Goal: Check status: Check status

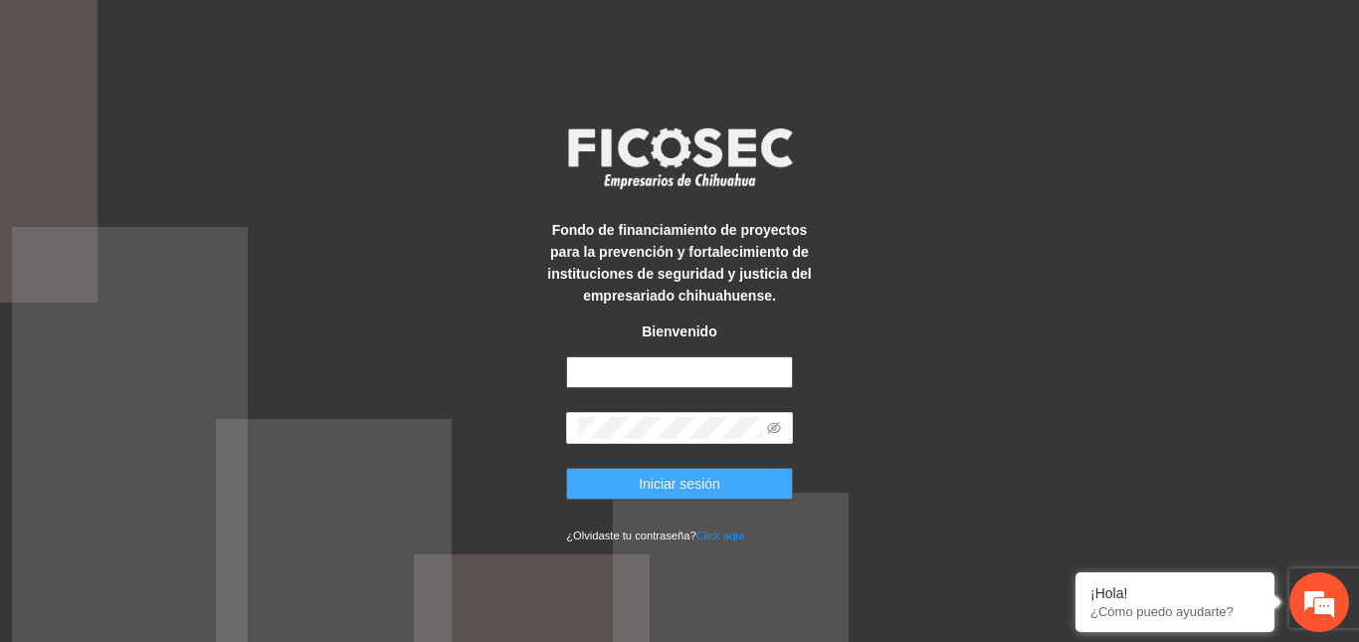
type input "**********"
click at [615, 475] on button "Iniciar sesión" at bounding box center [679, 484] width 227 height 32
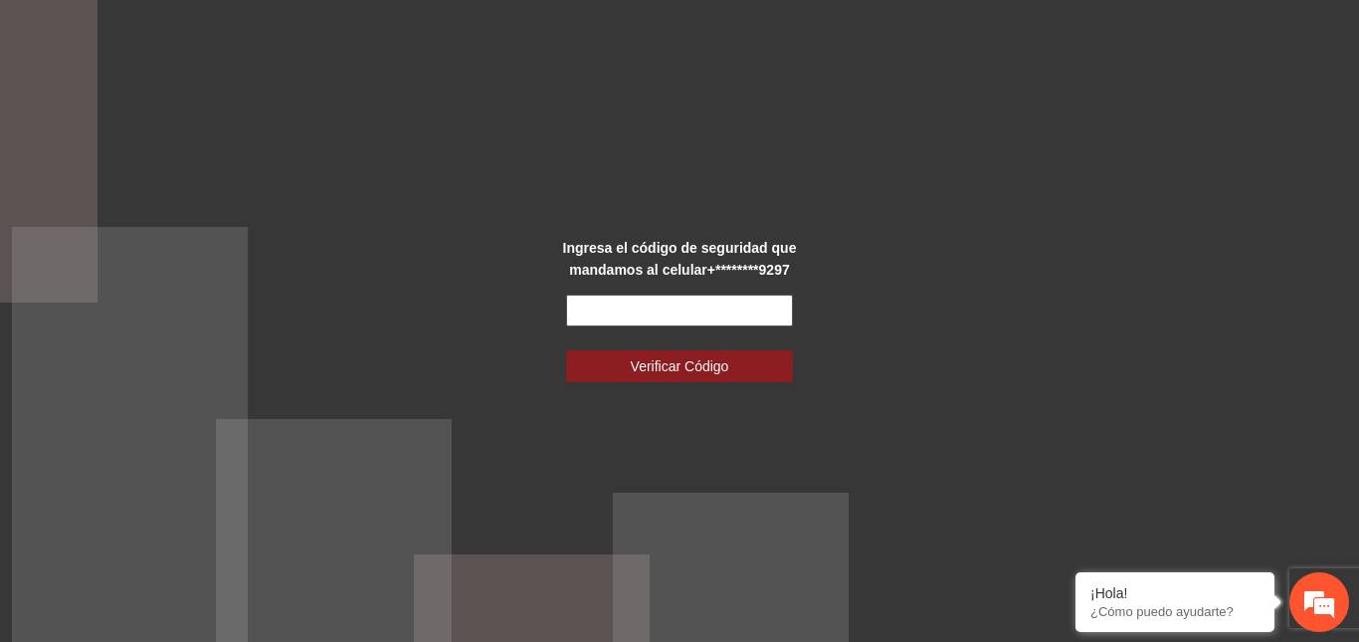
click at [610, 318] on input "text" at bounding box center [679, 311] width 227 height 32
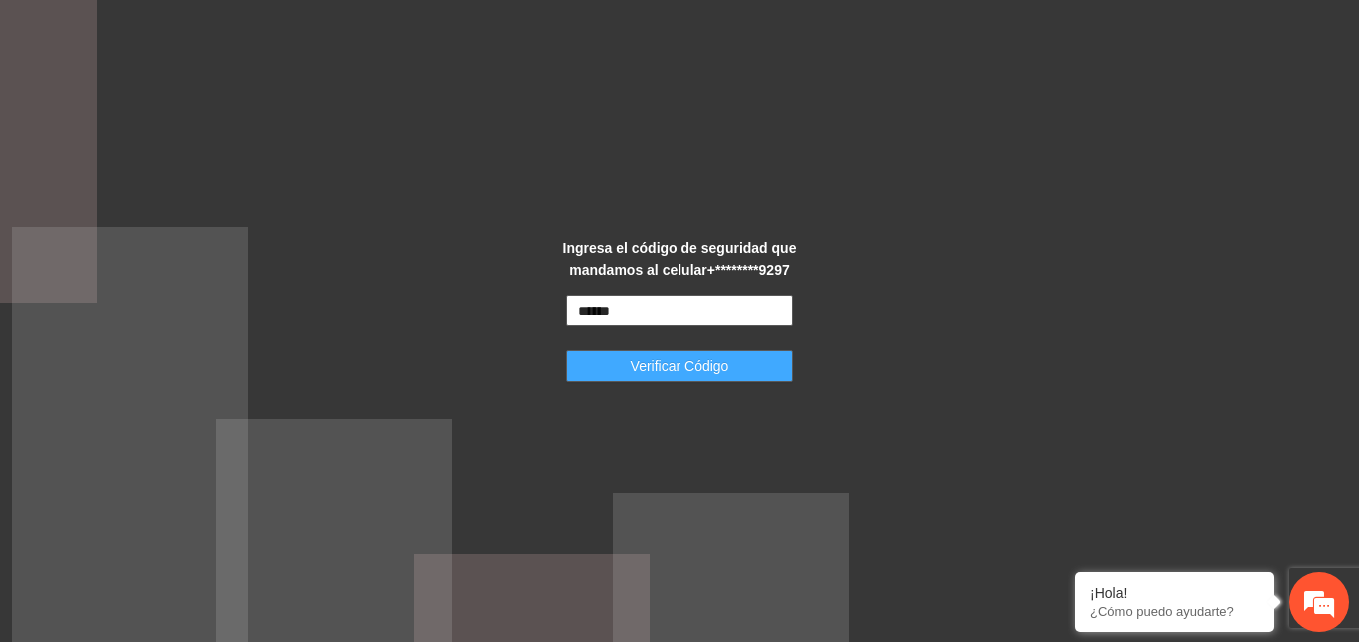
type input "******"
click at [651, 370] on span "Verificar Código" at bounding box center [680, 366] width 99 height 22
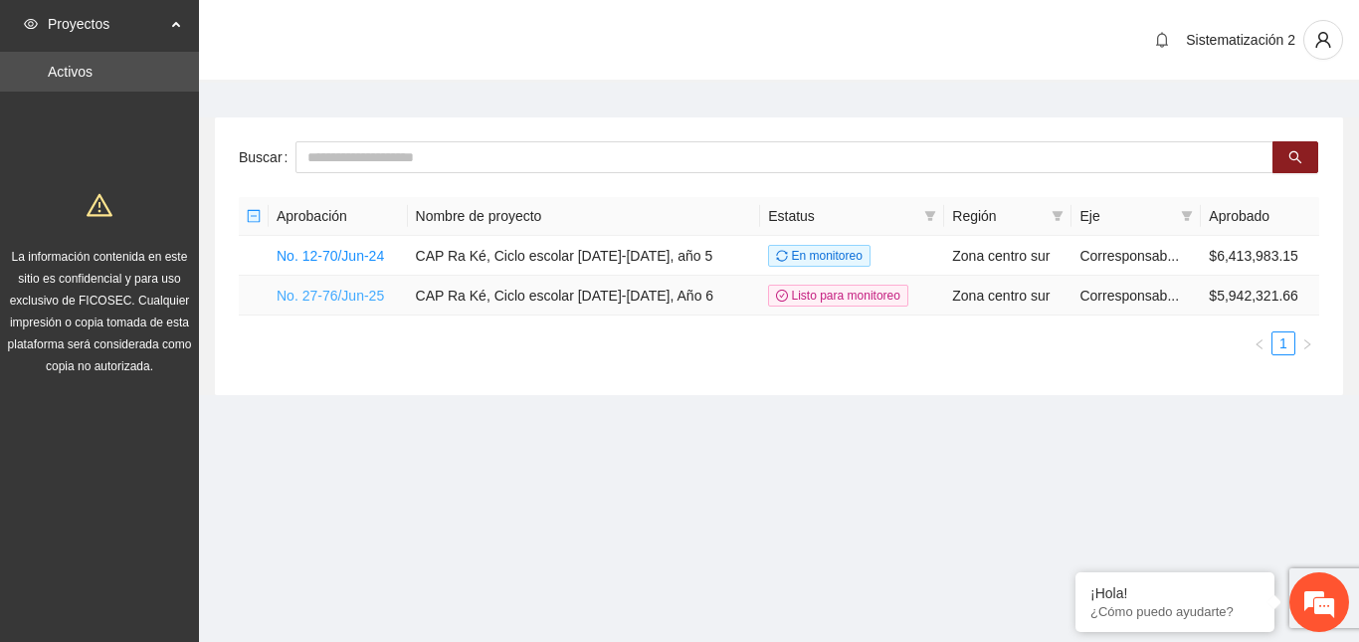
click at [363, 291] on link "No. 27-76/Jun-25" at bounding box center [330, 296] width 107 height 16
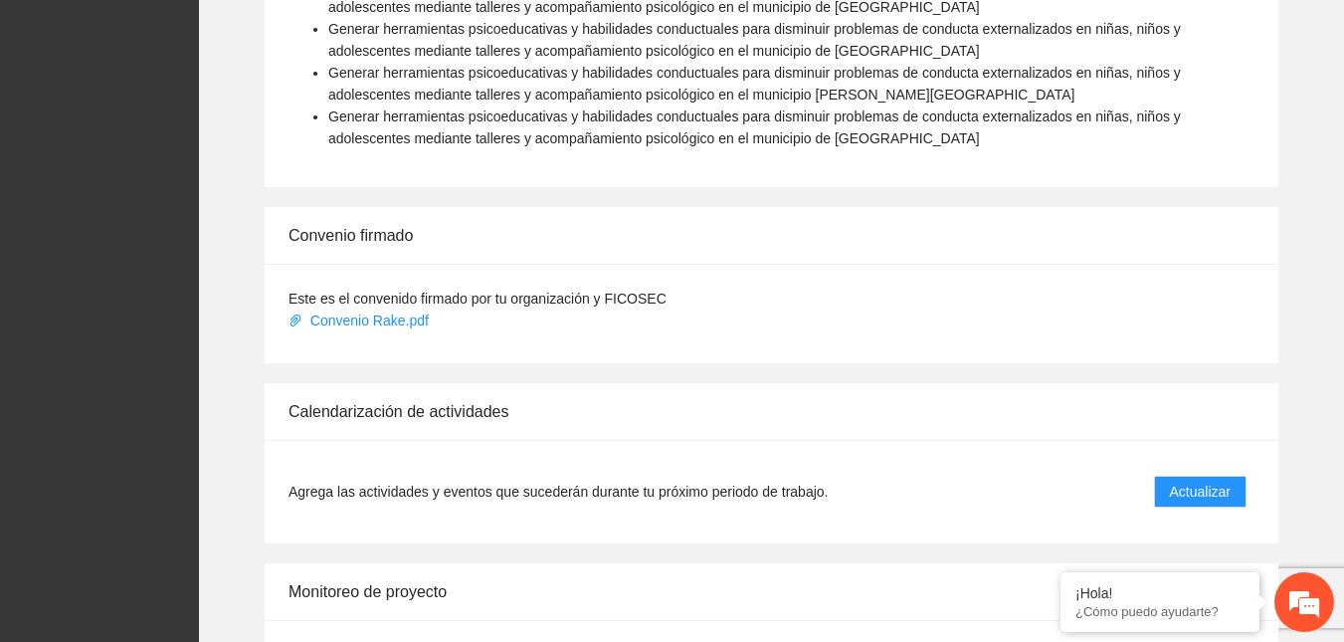
scroll to position [1891, 0]
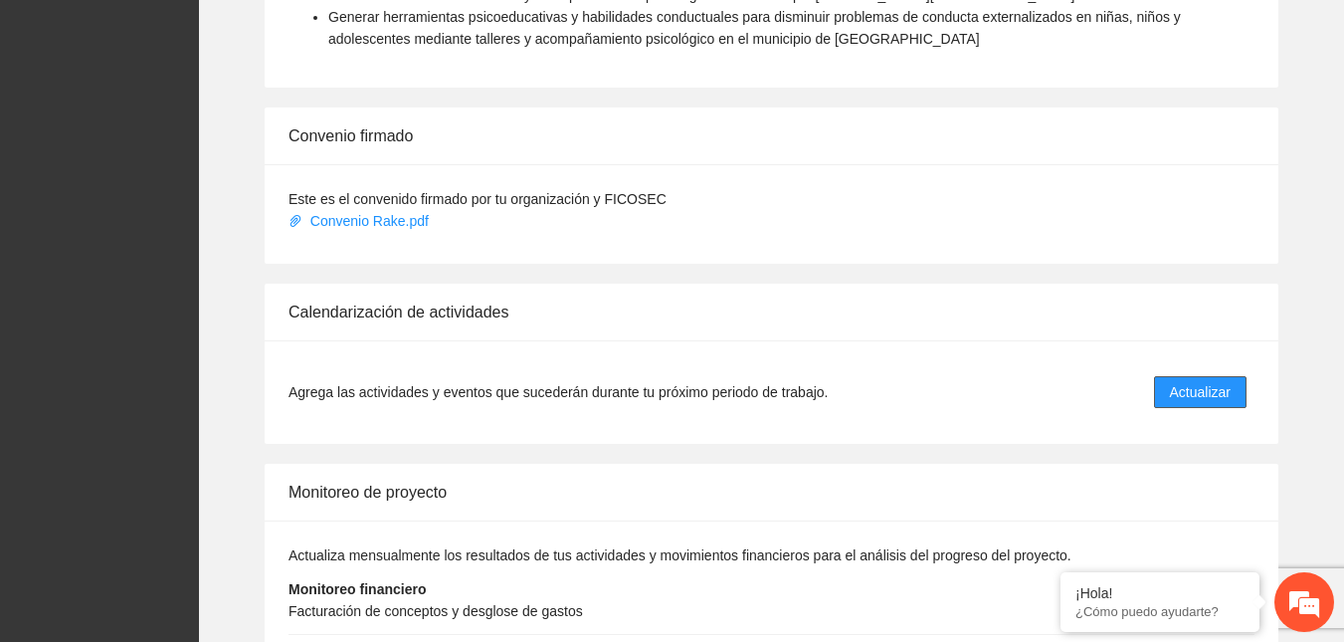
click at [1178, 381] on span "Actualizar" at bounding box center [1200, 392] width 61 height 22
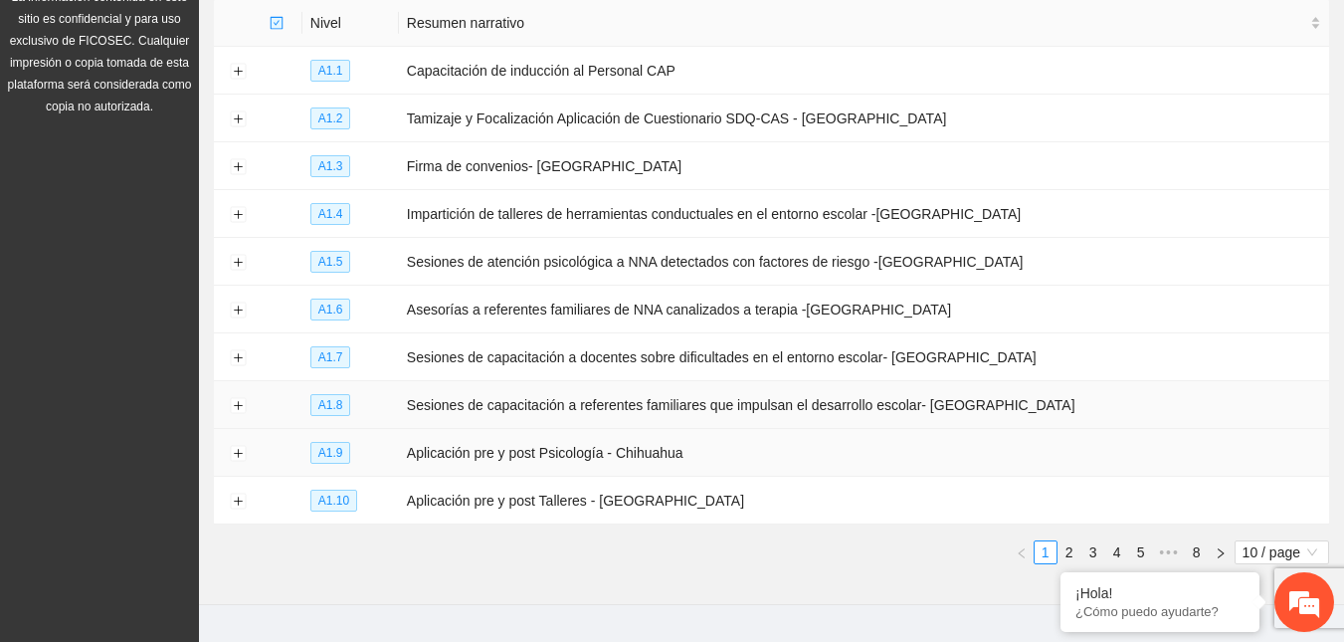
scroll to position [293, 0]
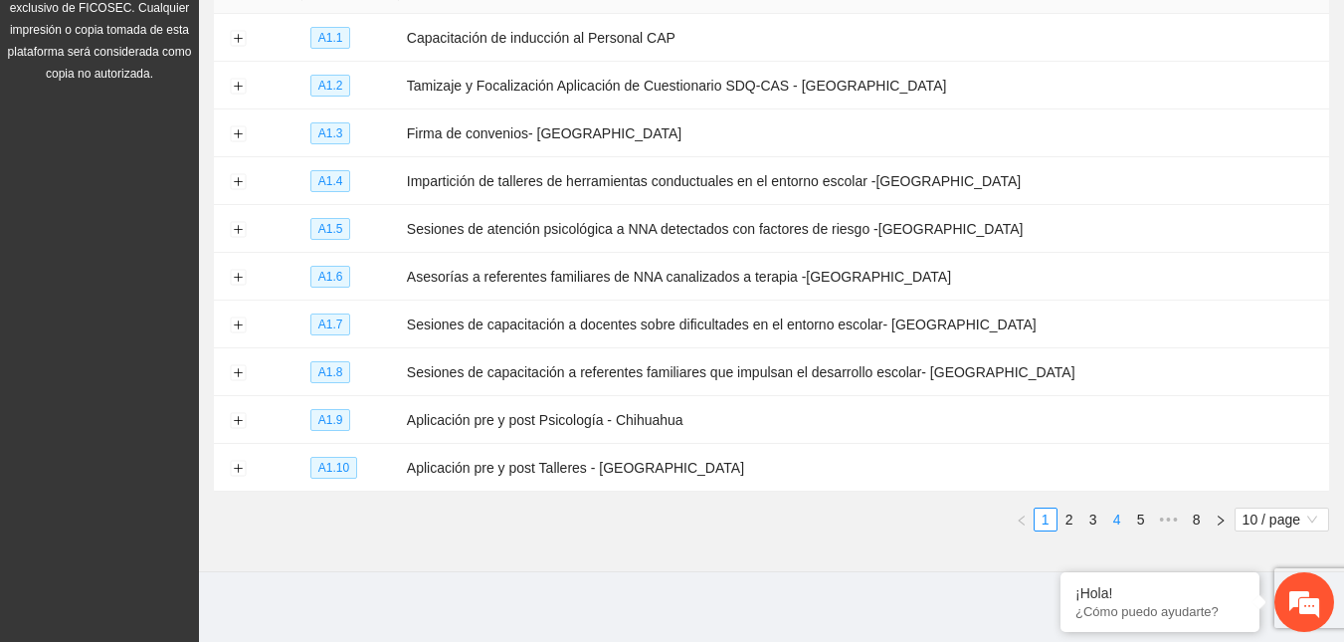
click at [1113, 513] on link "4" at bounding box center [1118, 520] width 22 height 22
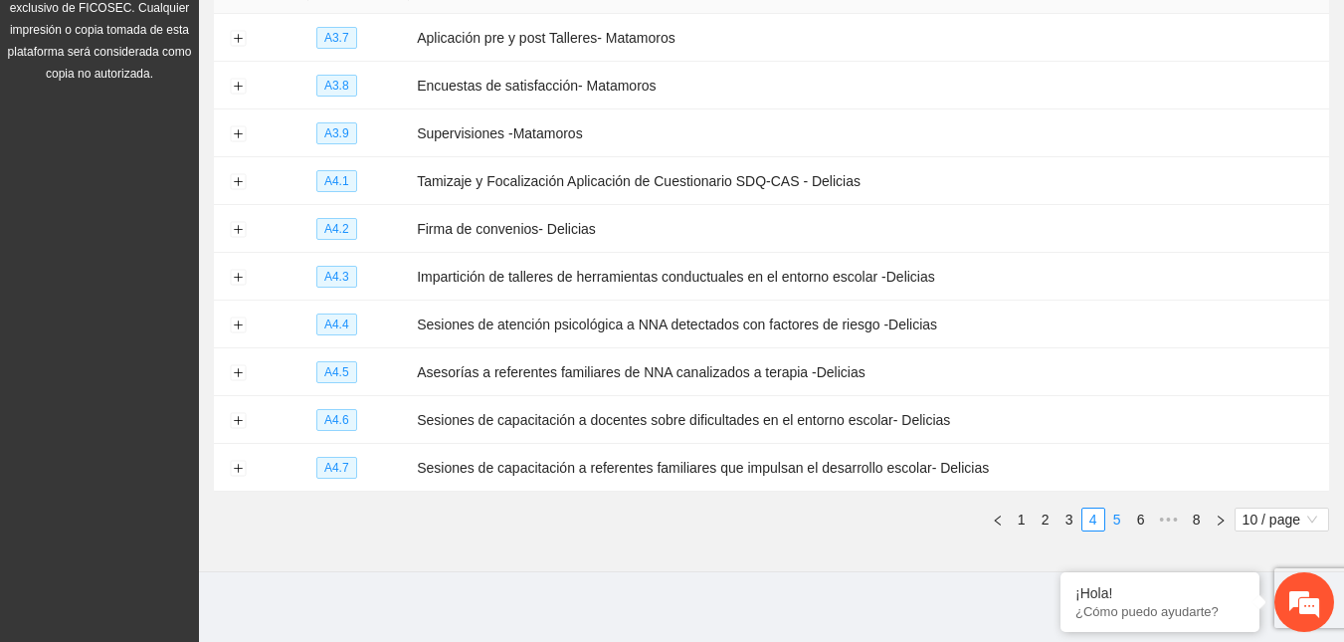
click at [1121, 509] on link "5" at bounding box center [1118, 520] width 22 height 22
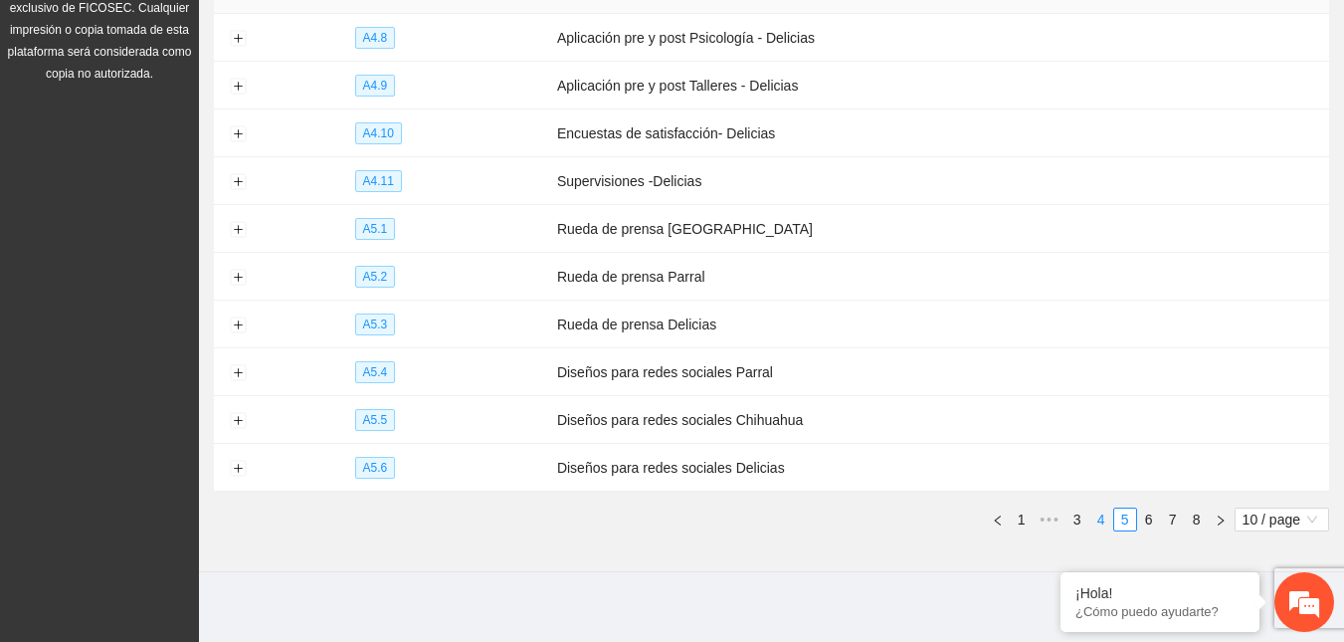
click at [1108, 510] on link "4" at bounding box center [1102, 520] width 22 height 22
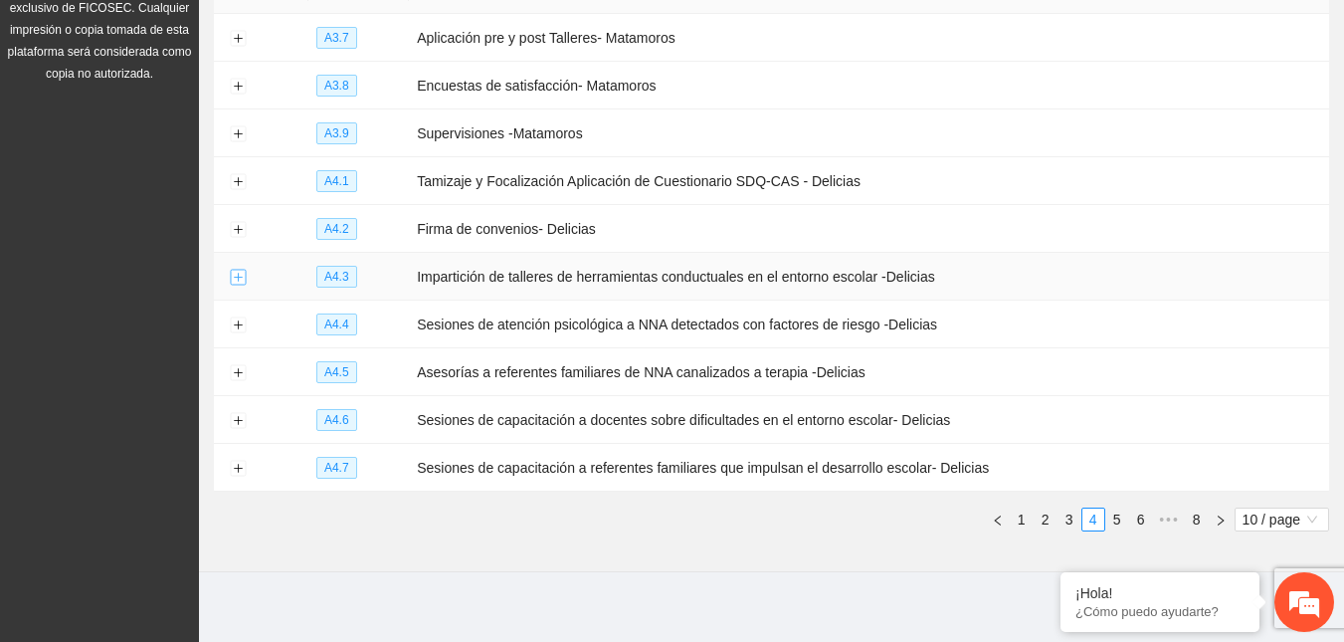
click at [237, 270] on button "Expand row" at bounding box center [238, 278] width 16 height 16
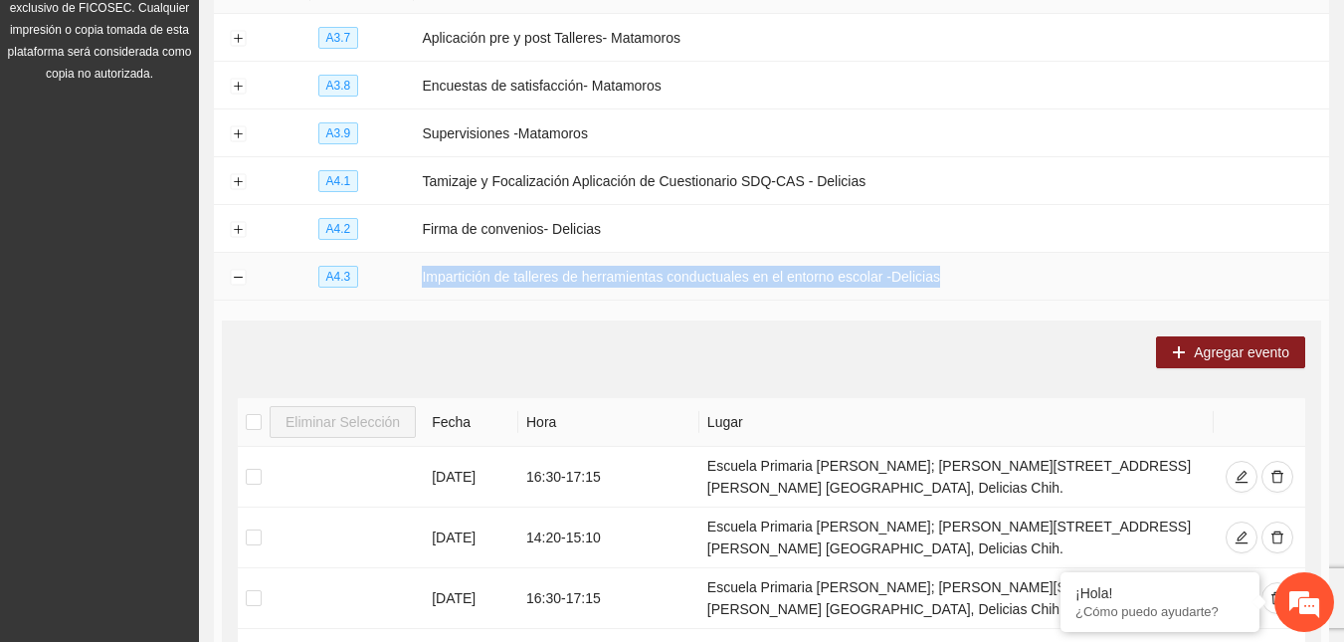
drag, startPoint x: 416, startPoint y: 270, endPoint x: 1067, endPoint y: 269, distance: 650.8
click at [1067, 269] on td "Impartición de talleres de herramientas conductuales en el entorno escolar -Del…" at bounding box center [872, 277] width 916 height 48
copy td "Impartición de talleres de herramientas conductuales en el entorno escolar -Del…"
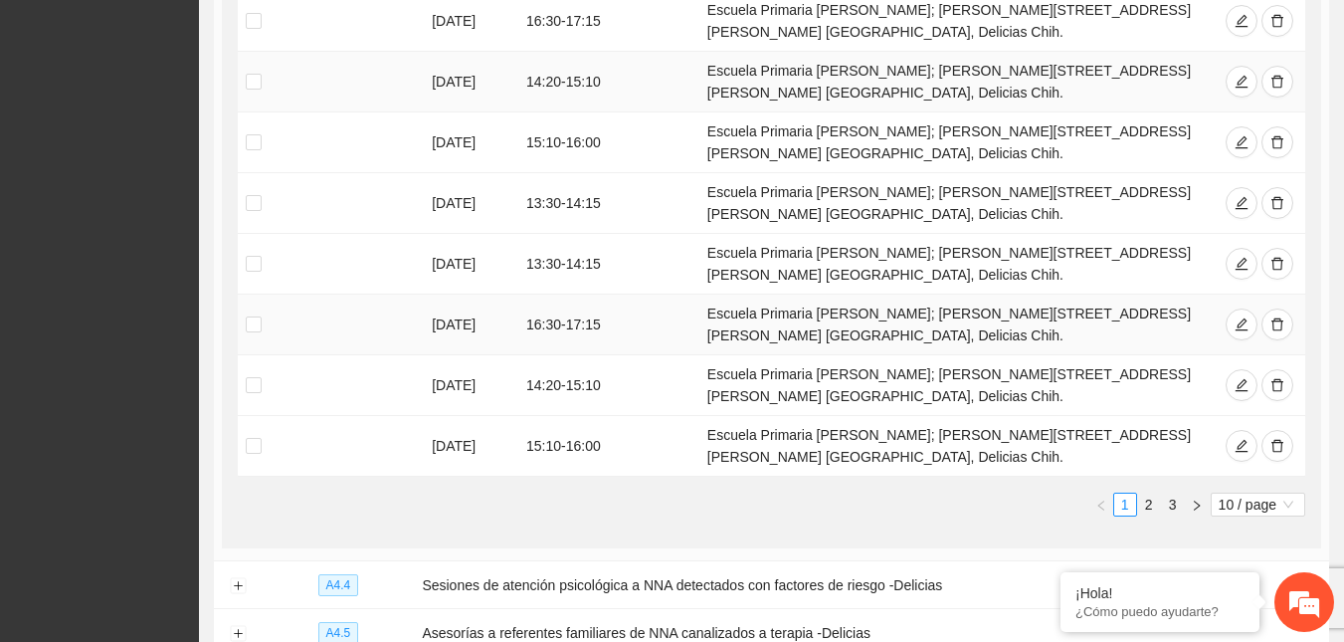
scroll to position [890, 0]
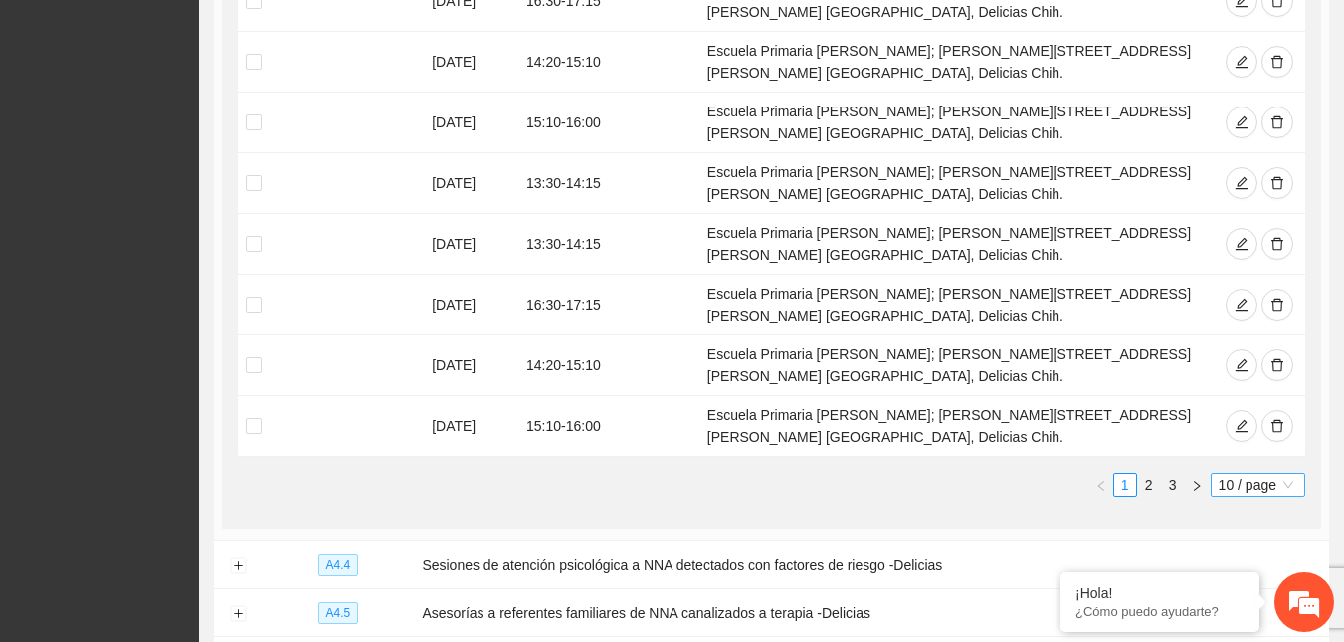
click at [1272, 483] on span "10 / page" at bounding box center [1258, 485] width 79 height 22
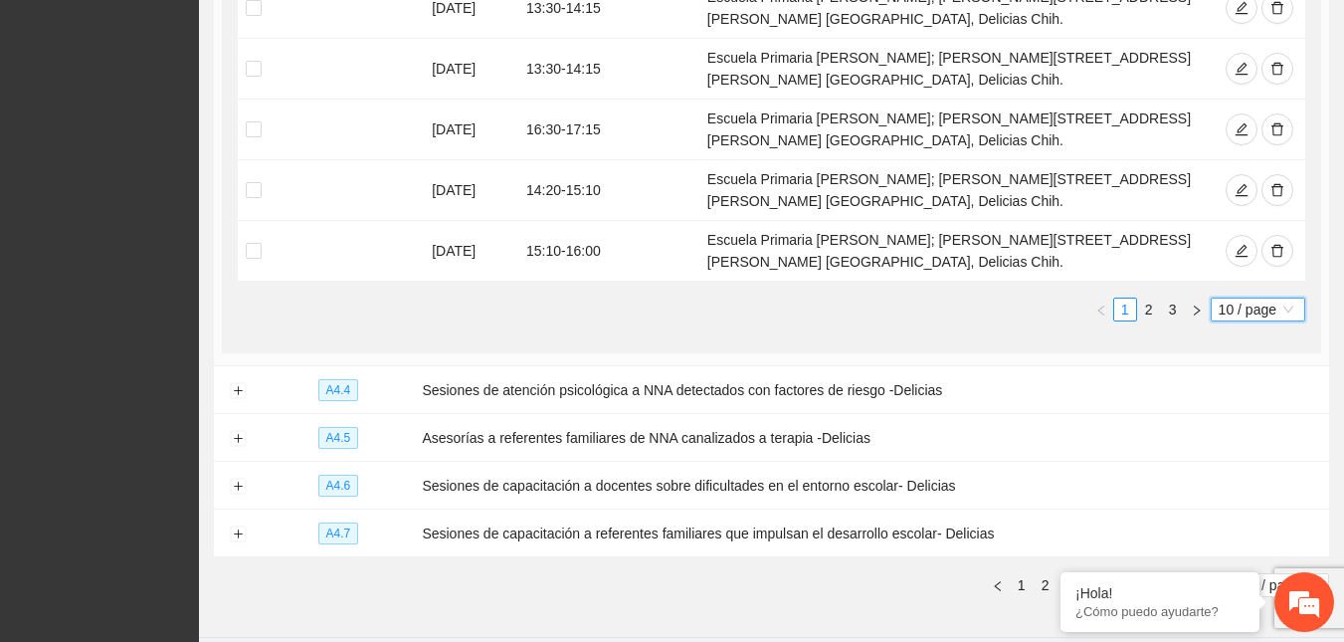
scroll to position [1131, 0]
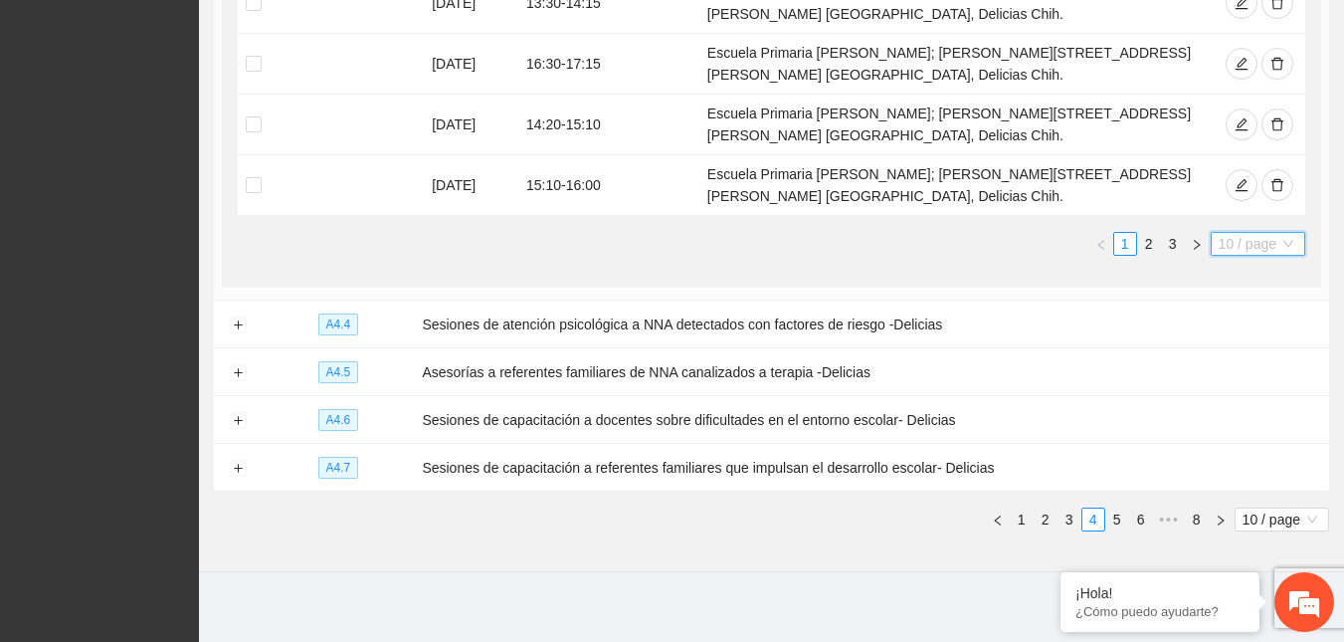
click at [1274, 236] on span "10 / page" at bounding box center [1258, 244] width 79 height 22
click at [1260, 374] on div "100 / page" at bounding box center [1259, 375] width 72 height 22
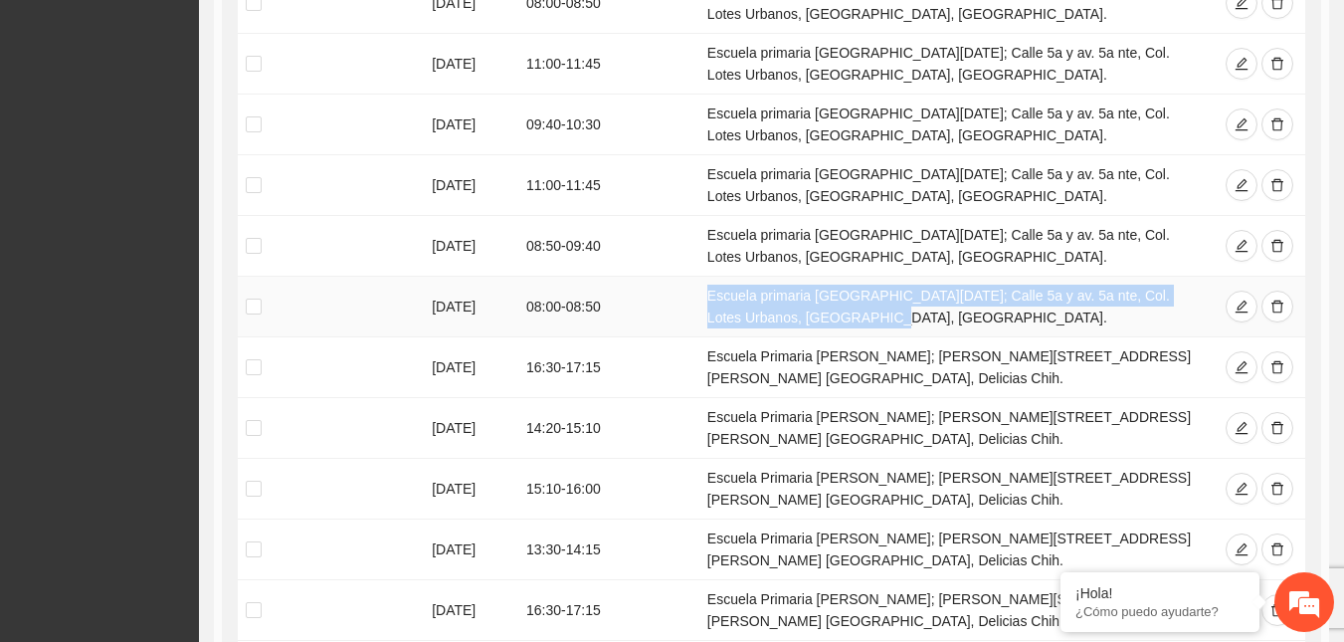
drag, startPoint x: 705, startPoint y: 287, endPoint x: 808, endPoint y: 318, distance: 108.3
click at [808, 318] on td "Escuela primaria [GEOGRAPHIC_DATA][DATE]; Calle 5a y av. 5a nte, Col. Lotes Urb…" at bounding box center [957, 307] width 514 height 61
copy td "Escuela primaria [GEOGRAPHIC_DATA][DATE]; Calle 5a y av. 5a nte, Col. Lotes Urb…"
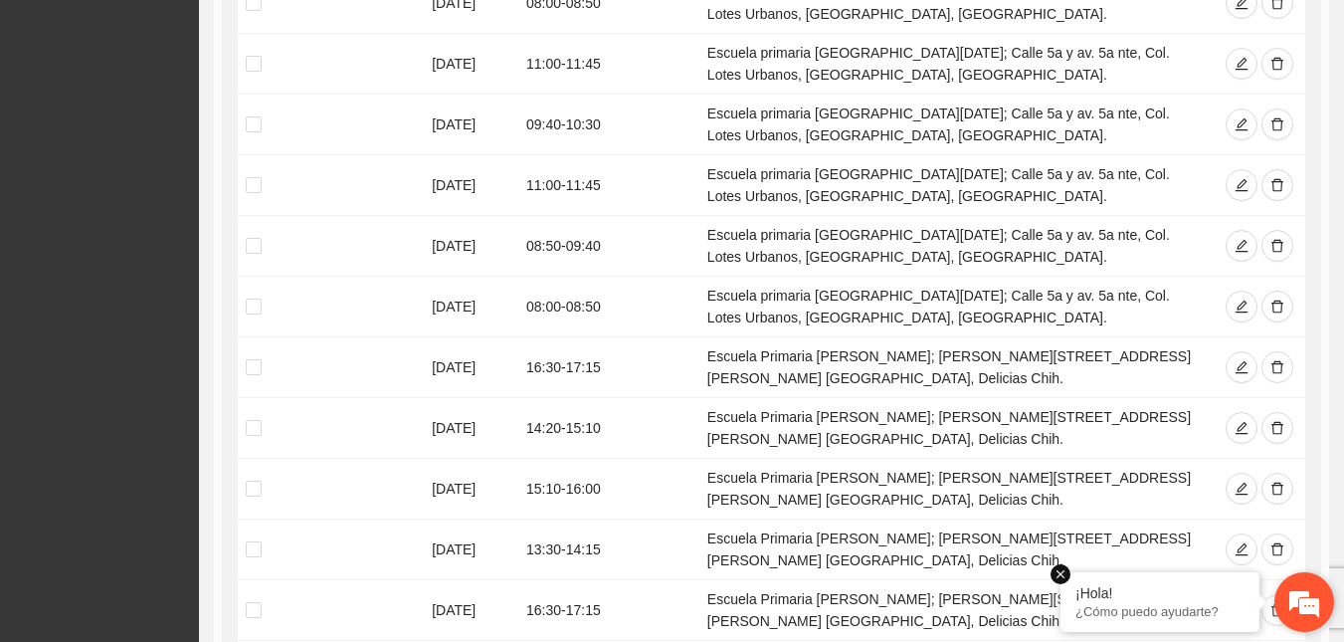
click at [1061, 577] on em at bounding box center [1061, 574] width 20 height 20
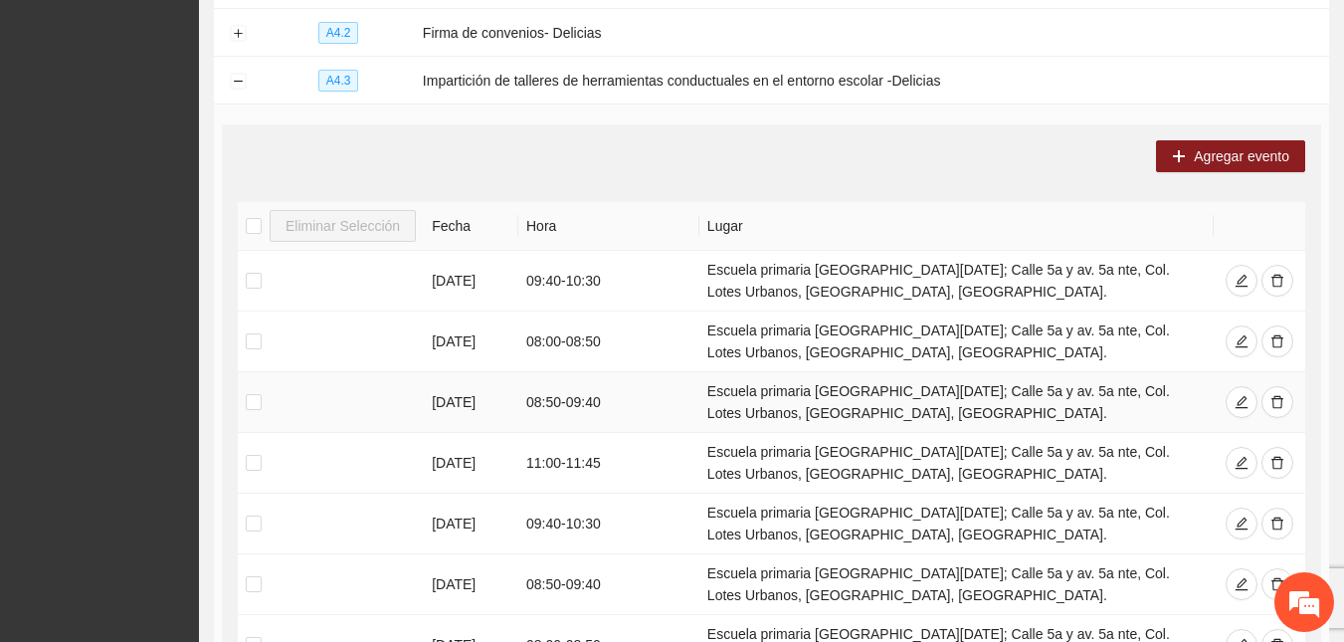
scroll to position [533, 0]
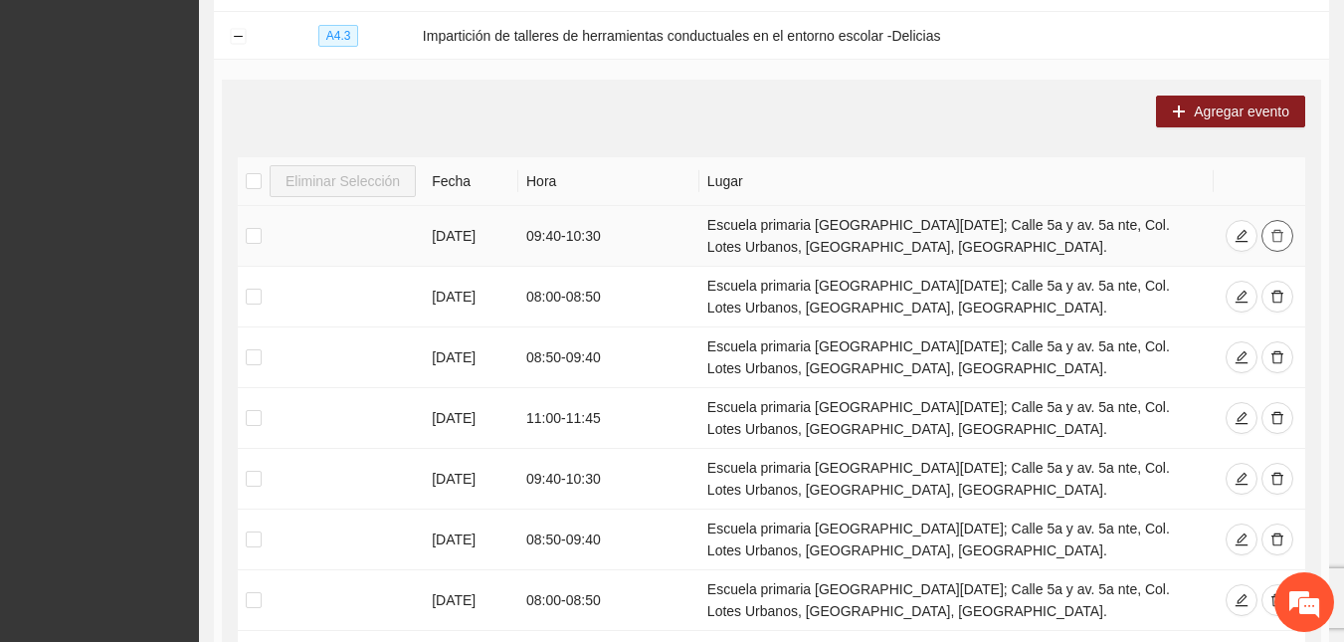
click at [1283, 230] on icon "delete" at bounding box center [1278, 236] width 14 height 14
